Goal: Transaction & Acquisition: Purchase product/service

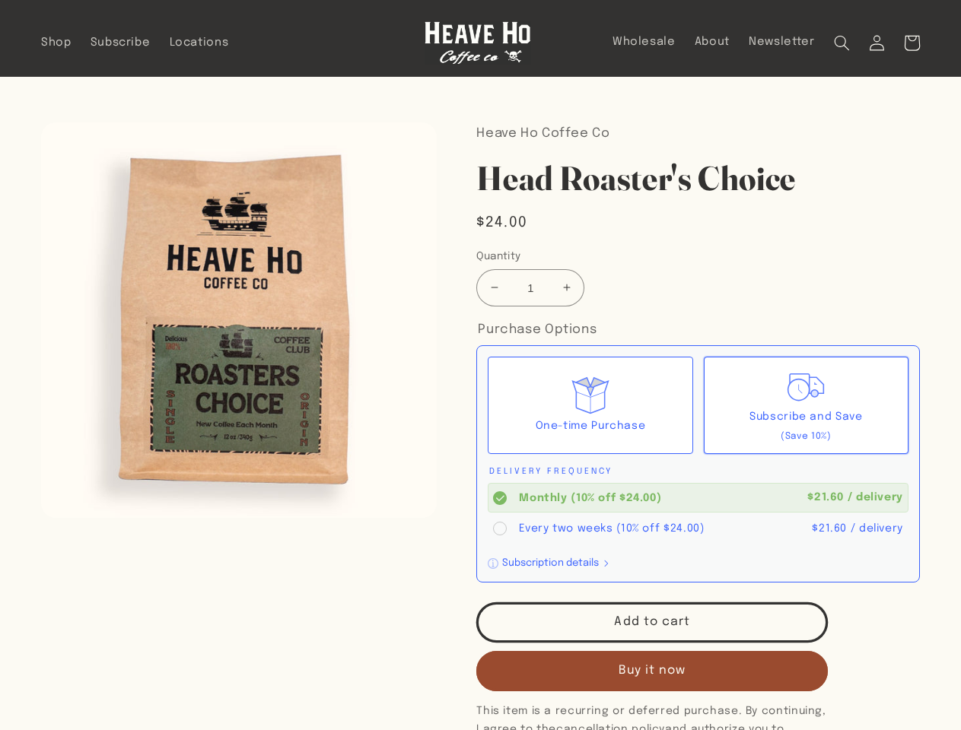
click at [480, 365] on div "One-time Purchase Subscribe and Save (Save 10%) Delivery Frequency Monthly (10%…" at bounding box center [697, 463] width 443 height 237
click at [841, 43] on icon "Search" at bounding box center [842, 43] width 16 height 16
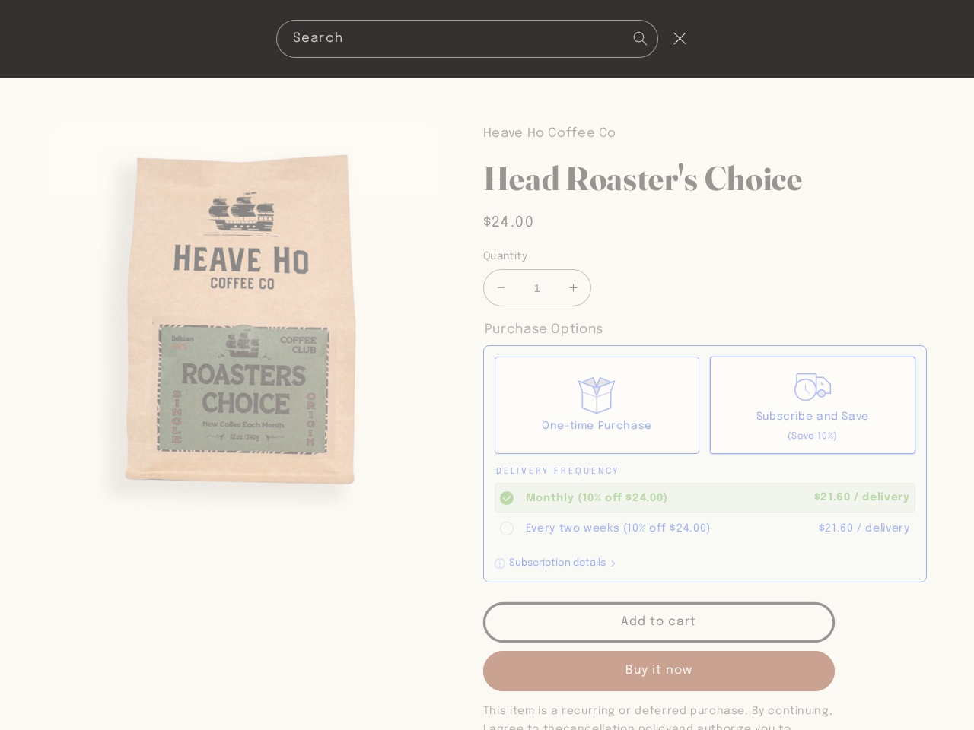
click at [844, 61] on div "Search" at bounding box center [487, 39] width 974 height 78
click at [0, 39] on div "Search" at bounding box center [0, 39] width 0 height 0
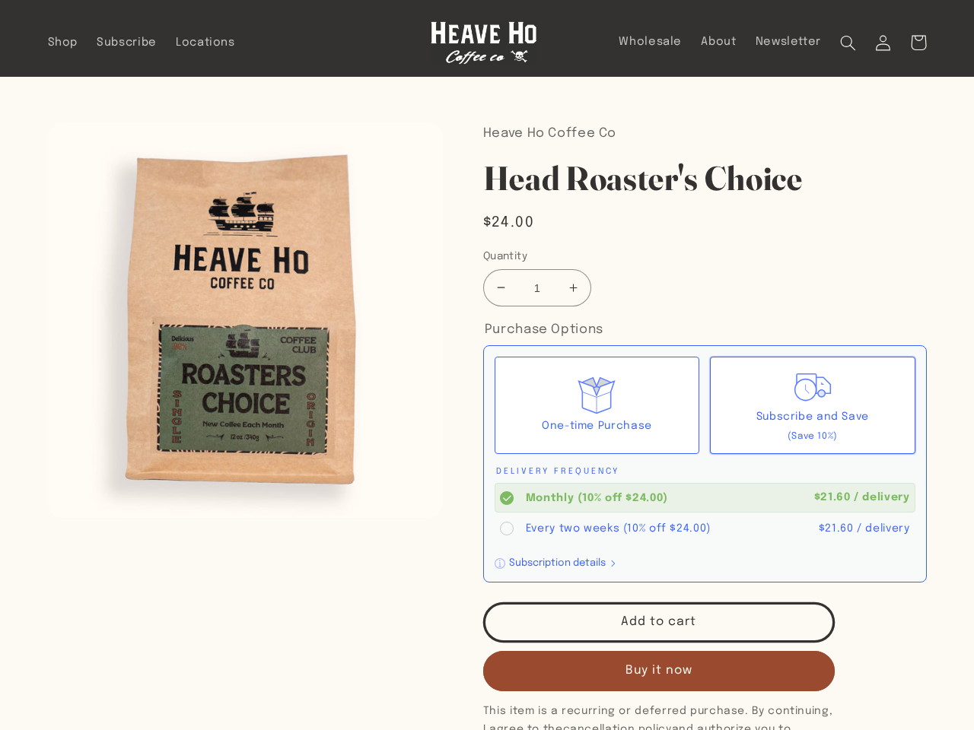
click at [566, 288] on button "Increase quantity for Head Roaster&#39;s Choice" at bounding box center [573, 287] width 34 height 37
type input "2"
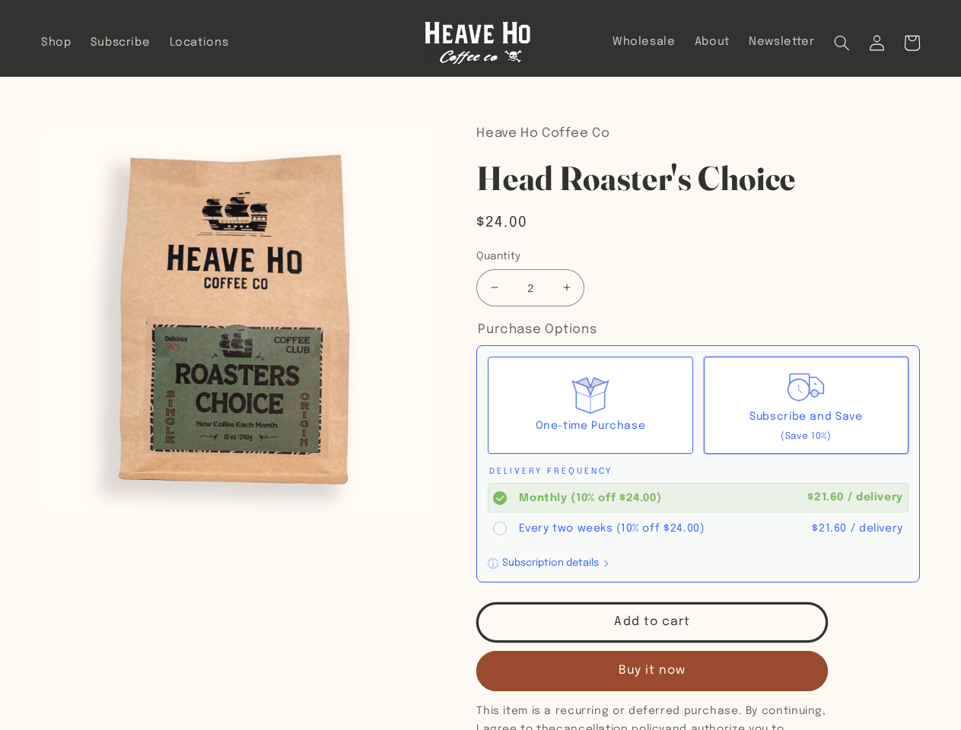
click at [548, 564] on div "Subscription details" at bounding box center [550, 563] width 97 height 10
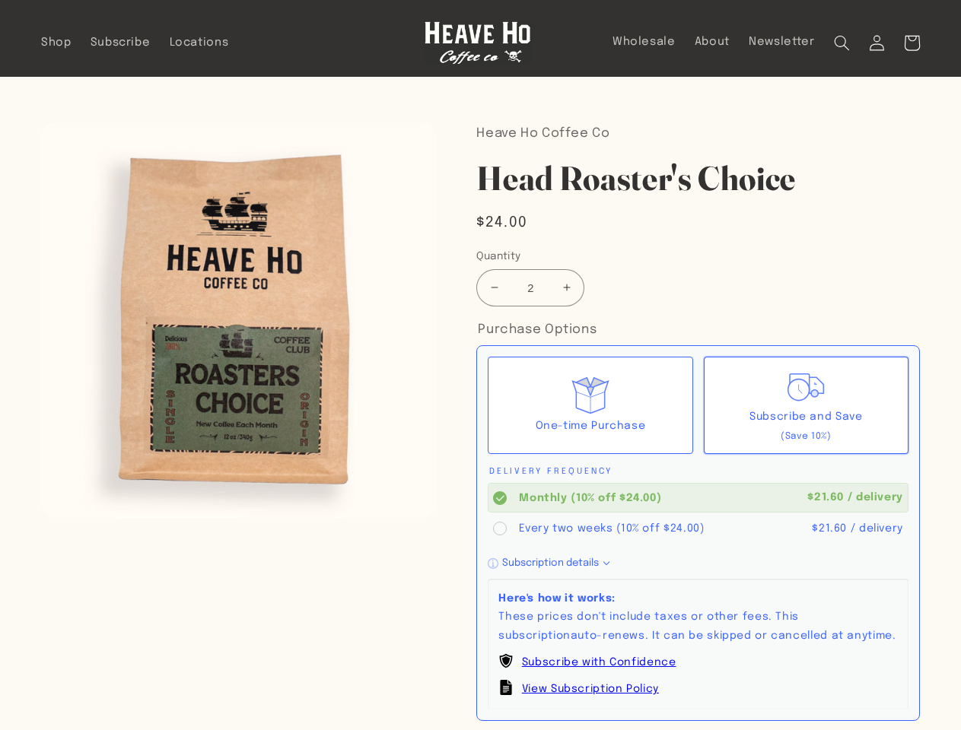
click at [613, 727] on div "Heave Ho Coffee Co Head Roaster's Choice Head Roaster's Choice Regular price $2…" at bounding box center [697, 717] width 443 height 1190
